Goal: Book appointment/travel/reservation

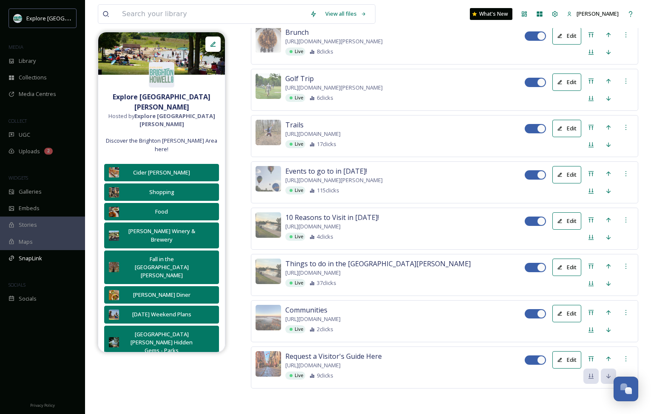
scroll to position [1587, 0]
click at [591, 263] on icon at bounding box center [590, 266] width 7 height 7
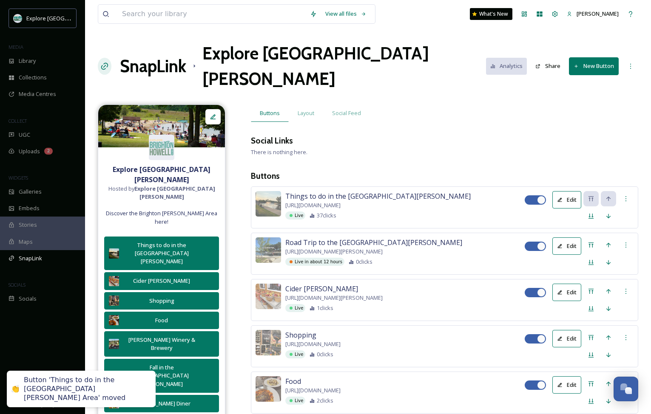
scroll to position [0, 0]
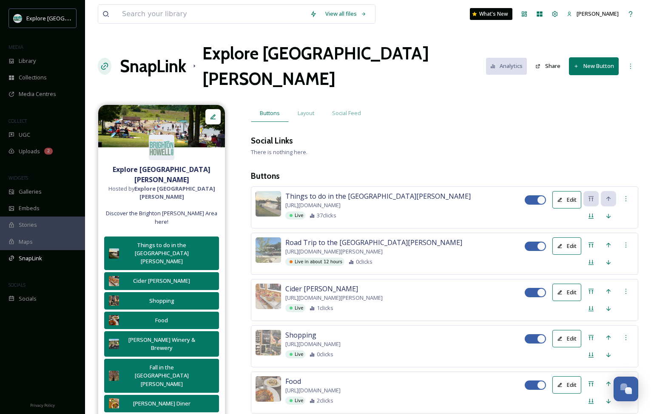
click at [561, 198] on icon at bounding box center [560, 200] width 4 height 4
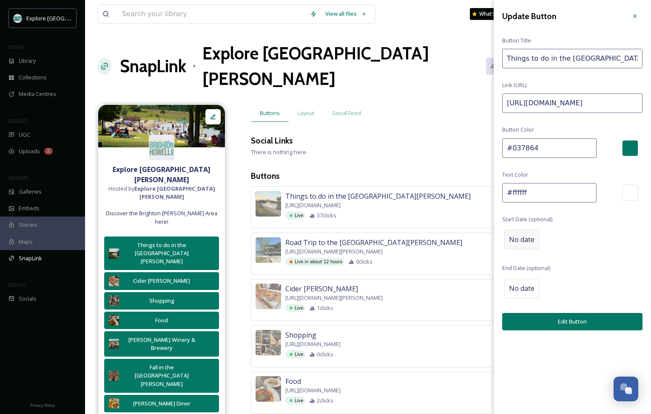
click at [525, 239] on span "No date" at bounding box center [521, 240] width 25 height 10
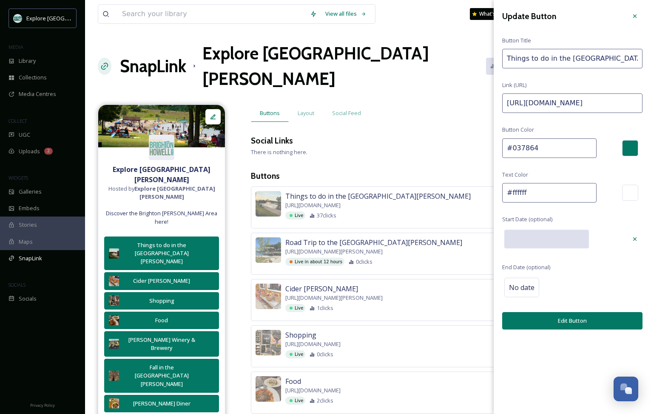
click at [555, 231] on input "text" at bounding box center [546, 239] width 85 height 19
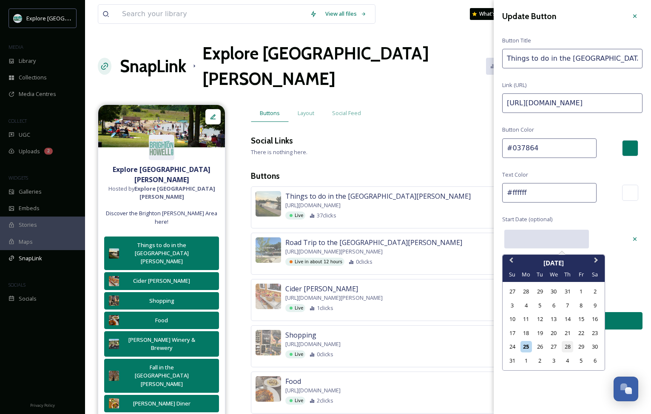
click at [565, 348] on div "28" at bounding box center [566, 346] width 11 height 11
type input "[DATE]"
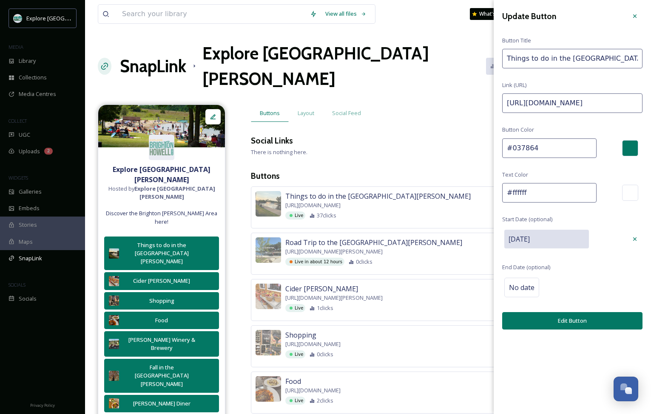
click at [576, 317] on button "Edit Button" at bounding box center [572, 320] width 140 height 17
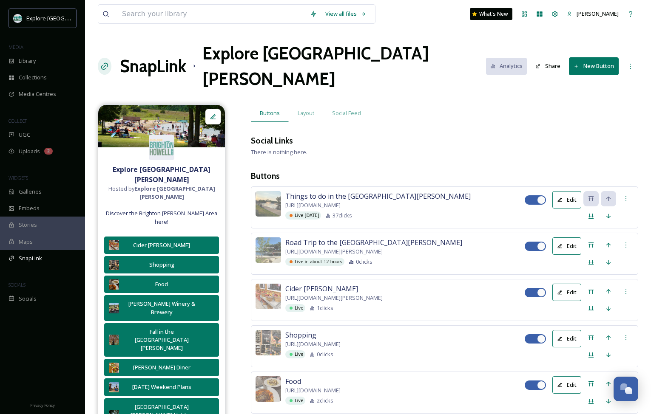
click at [577, 191] on button "Edit" at bounding box center [566, 199] width 29 height 17
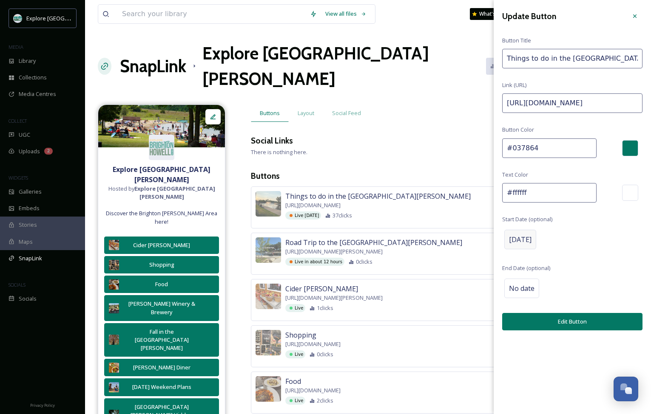
click at [531, 243] on span "[DATE]" at bounding box center [520, 240] width 23 height 10
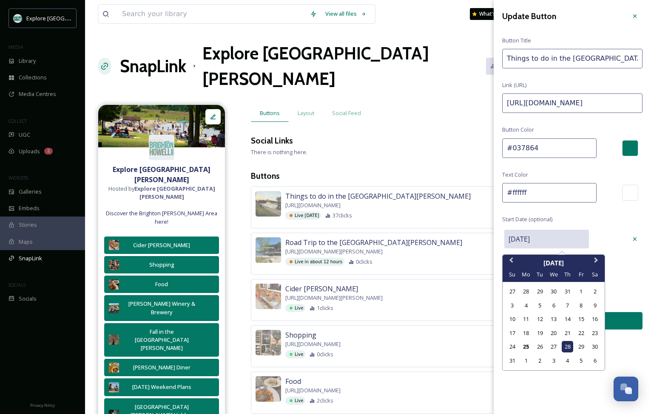
click at [562, 239] on input "[DATE]" at bounding box center [546, 239] width 85 height 19
click at [583, 341] on div "29" at bounding box center [580, 346] width 11 height 11
type input "[DATE]"
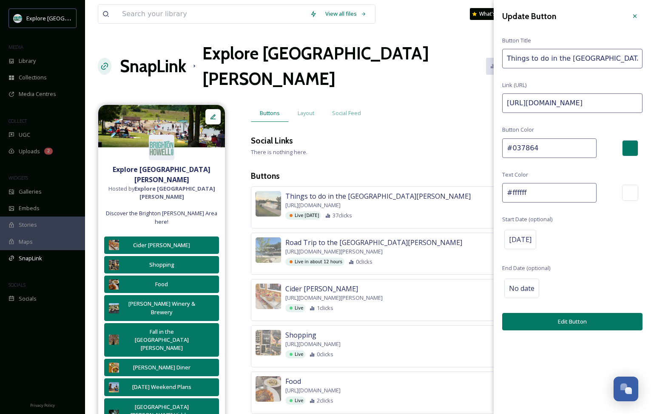
click at [569, 322] on button "Edit Button" at bounding box center [572, 321] width 140 height 17
